Goal: Task Accomplishment & Management: Manage account settings

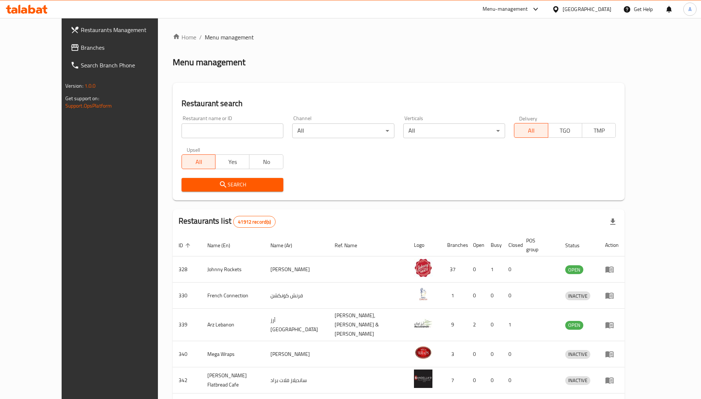
click at [208, 130] on input "search" at bounding box center [232, 131] width 102 height 15
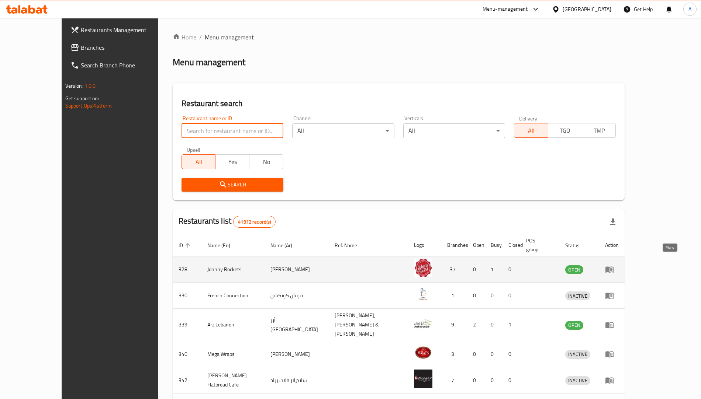
click at [618, 265] on link "enhanced table" at bounding box center [612, 269] width 14 height 9
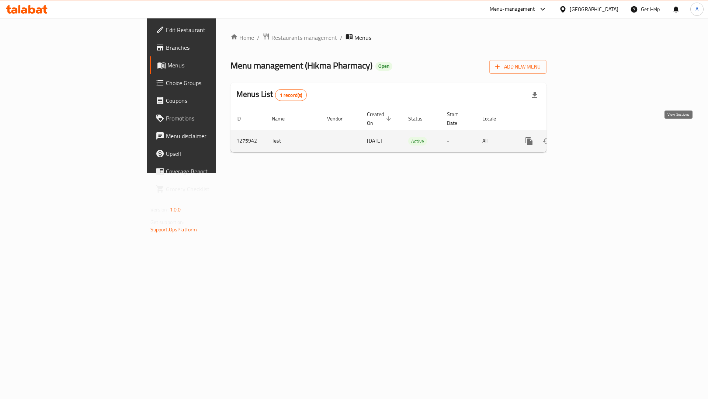
click at [585, 138] on icon "enhanced table" at bounding box center [582, 141] width 7 height 7
click at [591, 132] on link "enhanced table" at bounding box center [582, 141] width 18 height 18
click at [587, 137] on icon "enhanced table" at bounding box center [582, 141] width 9 height 9
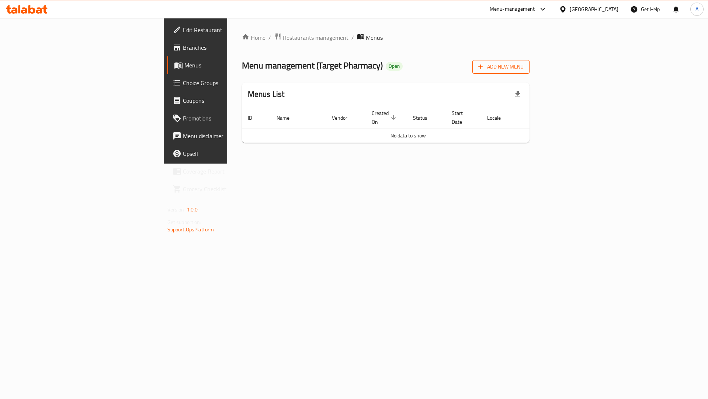
click at [524, 69] on span "Add New Menu" at bounding box center [500, 66] width 45 height 9
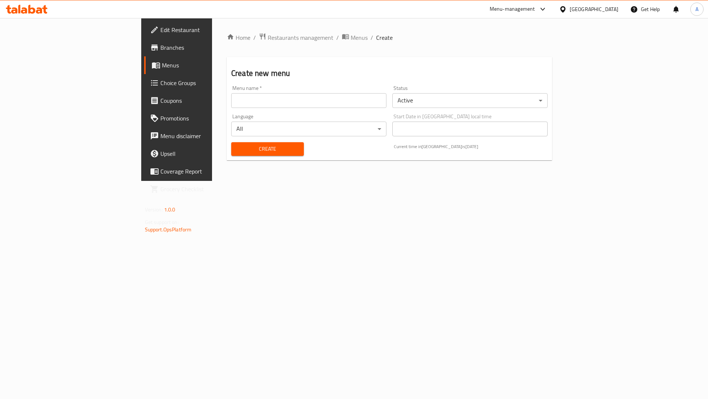
click at [231, 100] on input "text" at bounding box center [308, 100] width 155 height 15
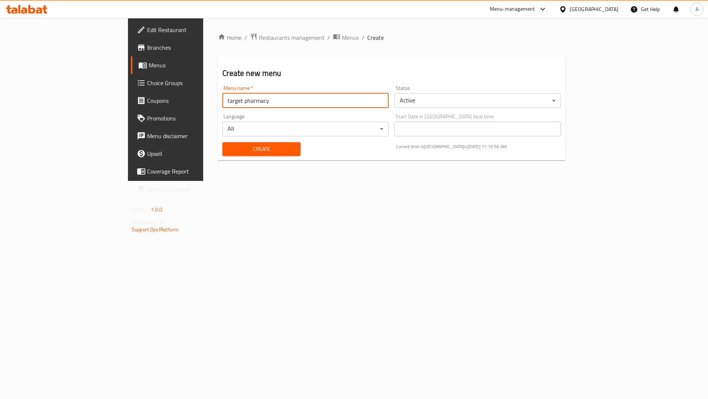
type input "target pharmacy"
click at [228, 150] on span "Create" at bounding box center [261, 149] width 66 height 9
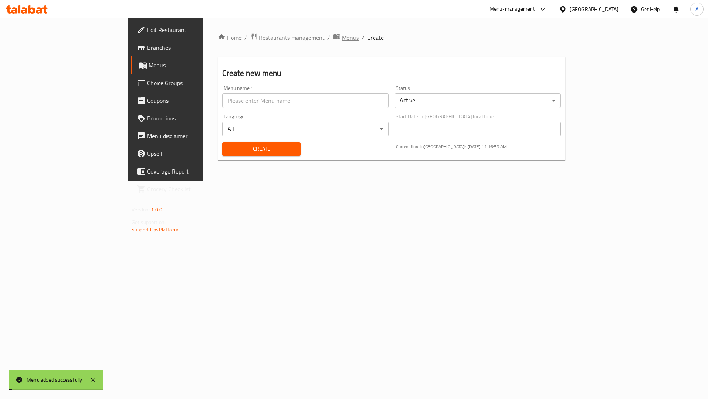
click at [342, 40] on span "Menus" at bounding box center [350, 37] width 17 height 9
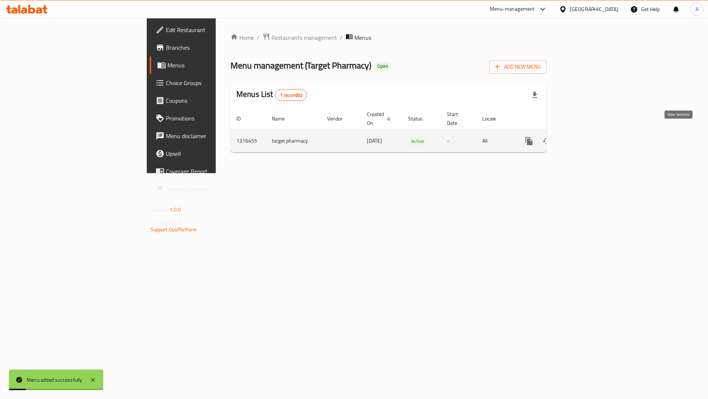
click at [591, 134] on link "enhanced table" at bounding box center [582, 141] width 18 height 18
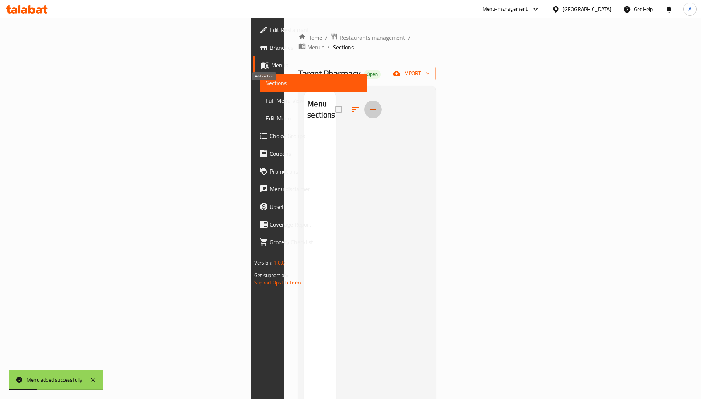
click at [364, 101] on button "button" at bounding box center [373, 110] width 18 height 18
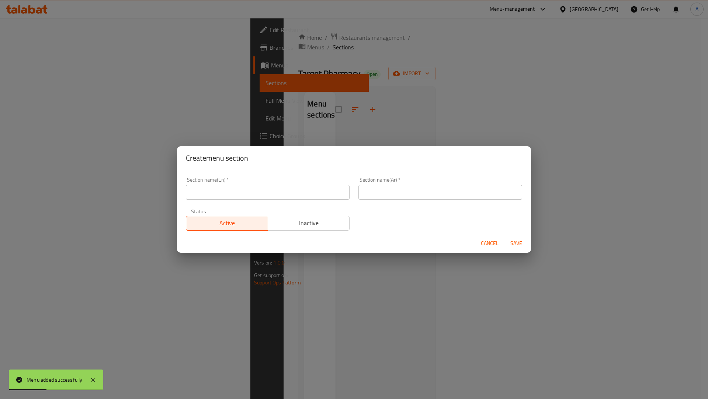
click at [198, 194] on input "text" at bounding box center [268, 192] width 164 height 15
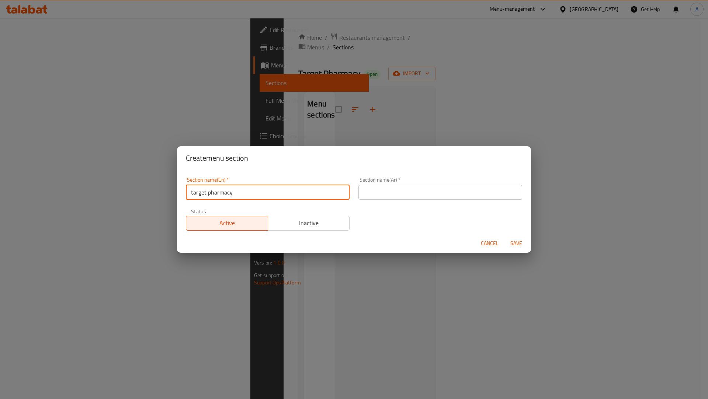
type input "target pharmacy"
click at [384, 192] on input "text" at bounding box center [440, 192] width 164 height 15
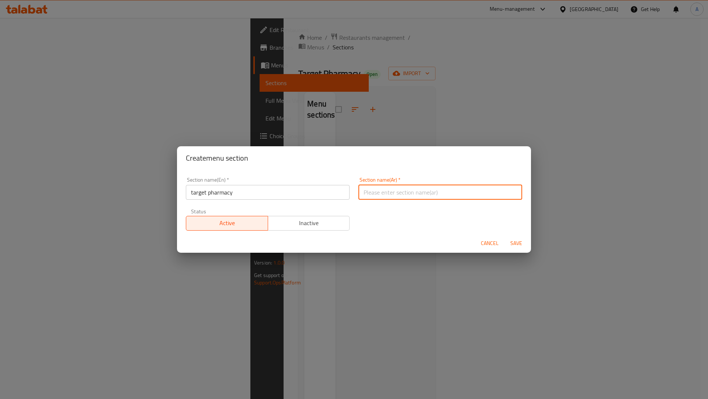
type input "فحص"
click at [520, 245] on span "Save" at bounding box center [516, 243] width 18 height 9
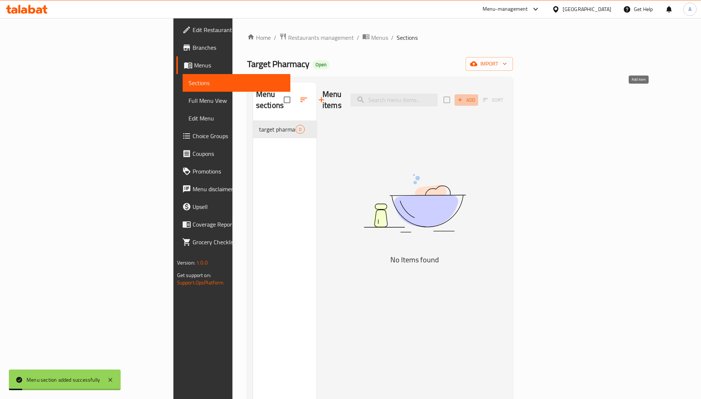
click at [463, 97] on icon "button" at bounding box center [459, 100] width 7 height 7
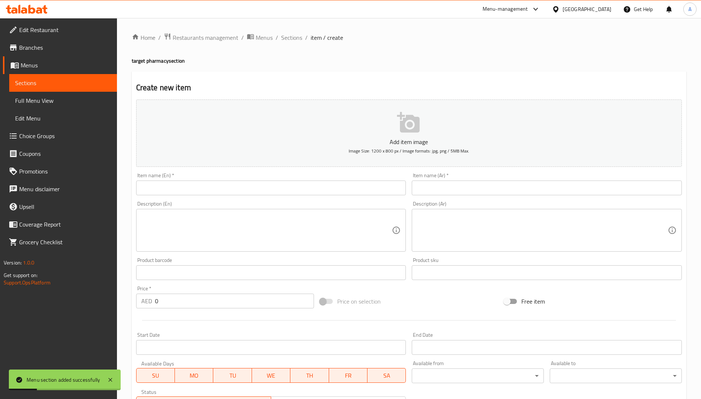
click at [187, 187] on input "text" at bounding box center [271, 188] width 270 height 15
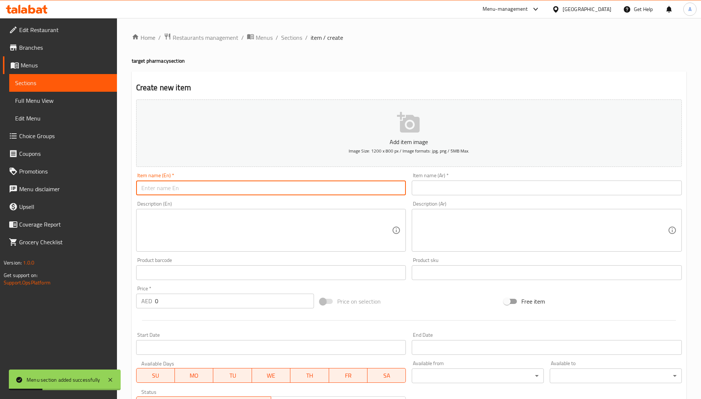
type input "test"
click at [420, 188] on input "text" at bounding box center [546, 188] width 270 height 15
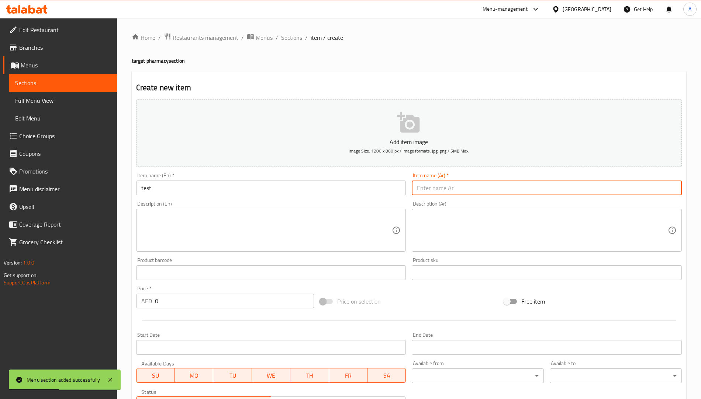
type input "فحص"
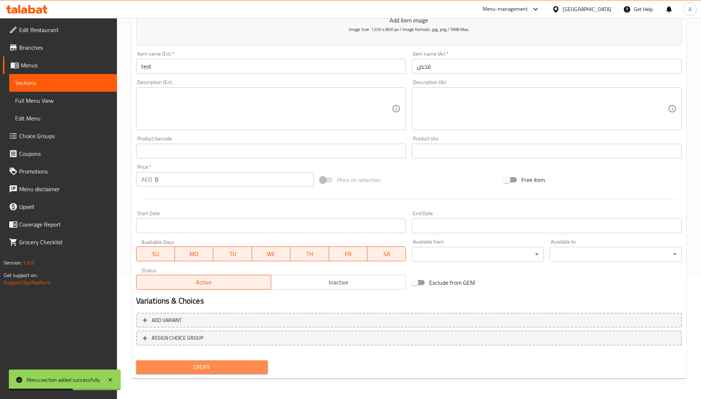
click at [241, 367] on span "Create" at bounding box center [202, 367] width 120 height 9
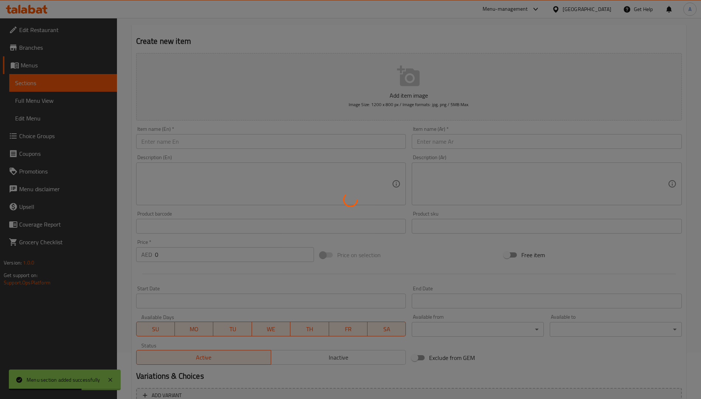
scroll to position [0, 0]
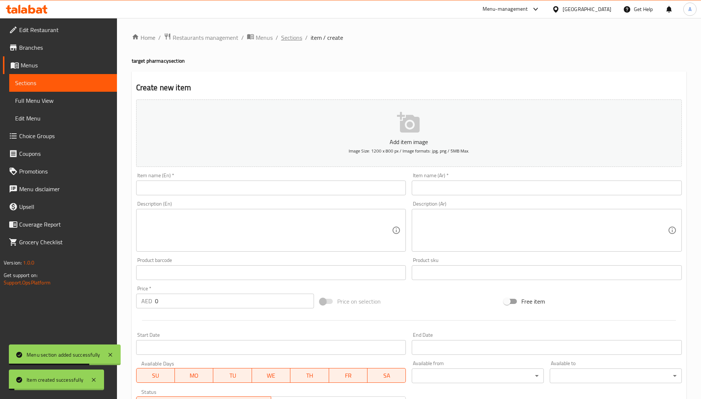
click at [291, 33] on span "Sections" at bounding box center [291, 37] width 21 height 9
